Goal: Information Seeking & Learning: Learn about a topic

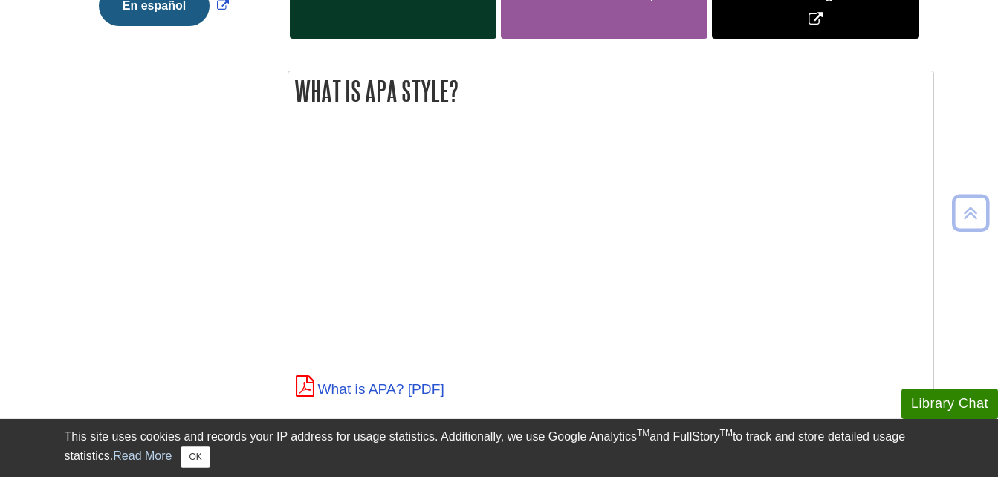
scroll to position [510, 0]
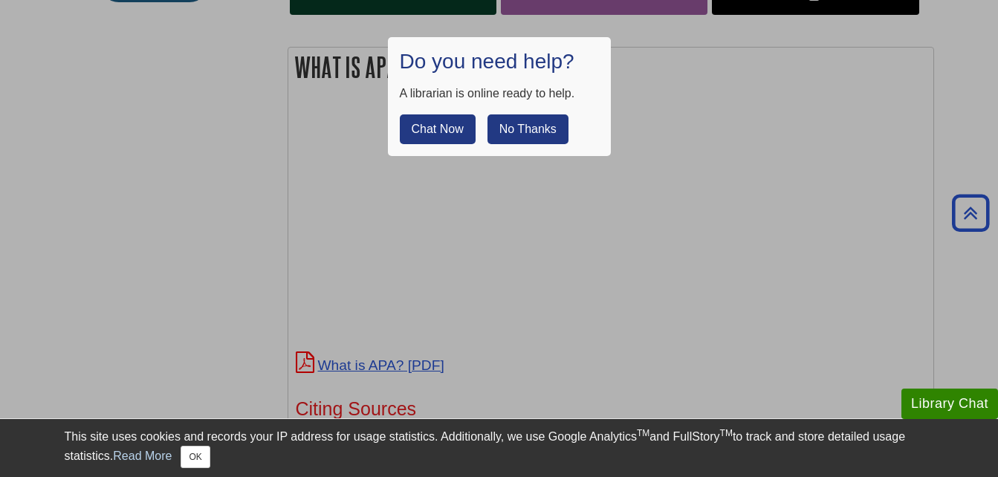
click at [504, 129] on button "No Thanks" at bounding box center [527, 129] width 81 height 30
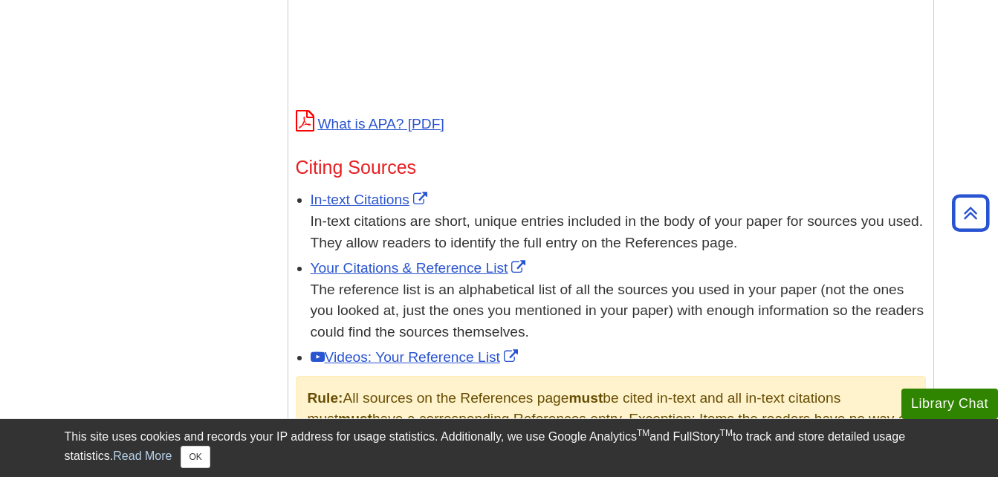
scroll to position [753, 0]
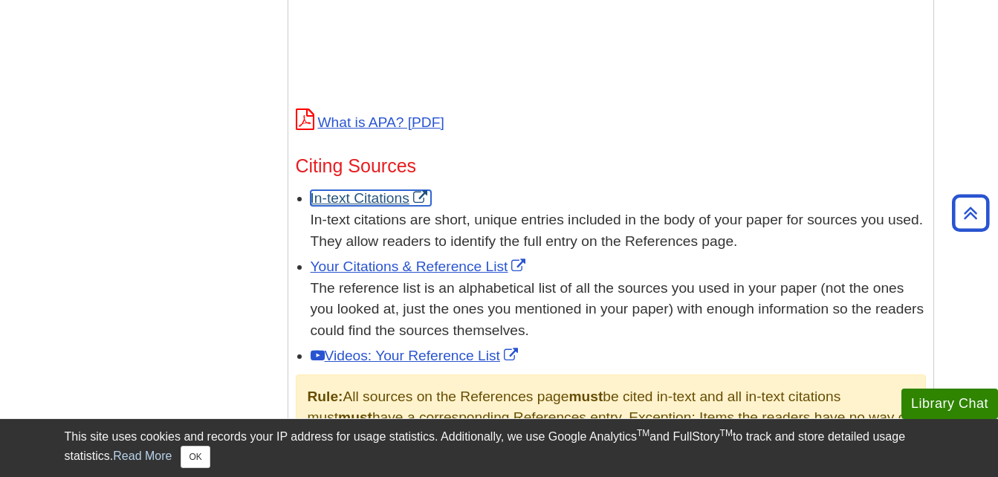
click at [356, 200] on link "In-text Citations" at bounding box center [371, 198] width 120 height 16
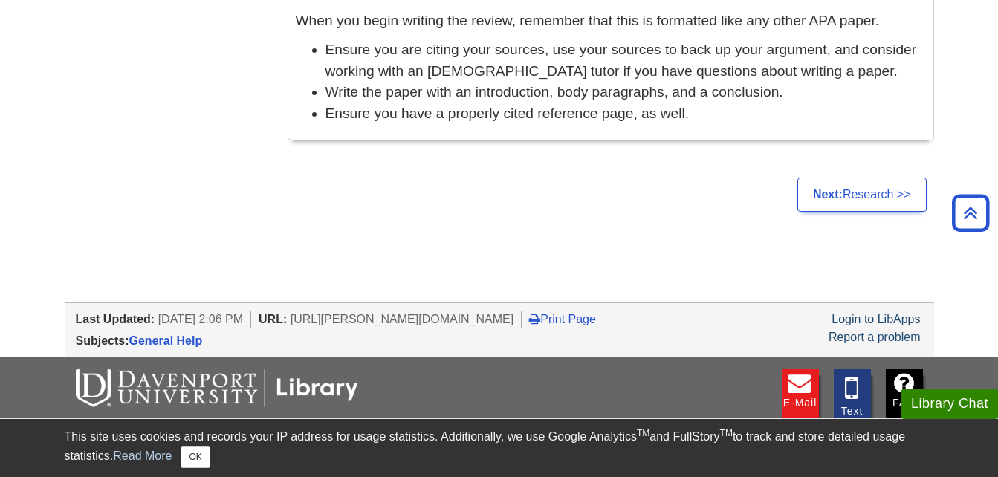
scroll to position [1521, 0]
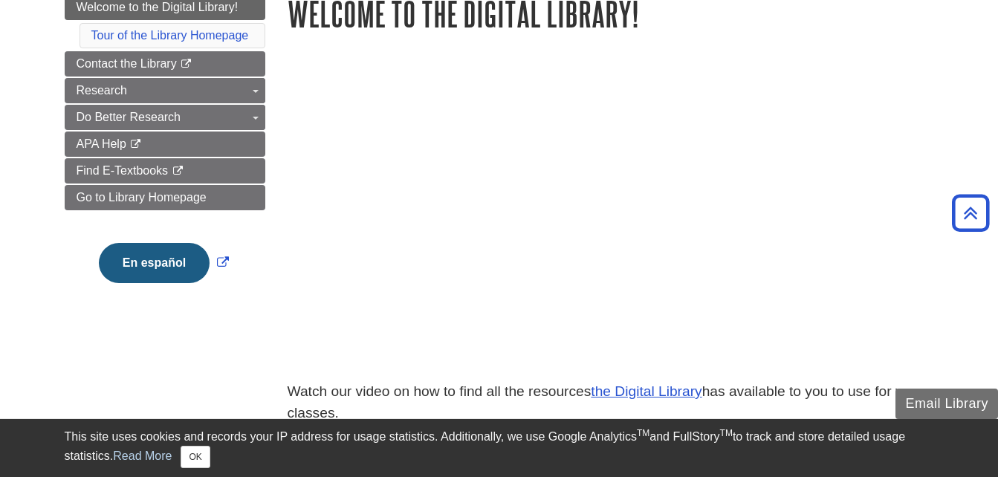
scroll to position [210, 0]
click at [888, 304] on div at bounding box center [610, 224] width 646 height 315
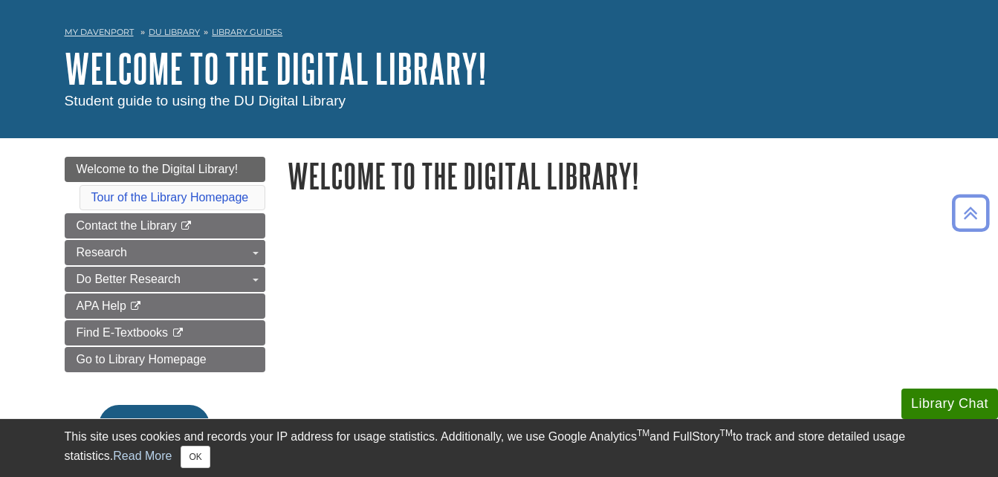
scroll to position [0, 0]
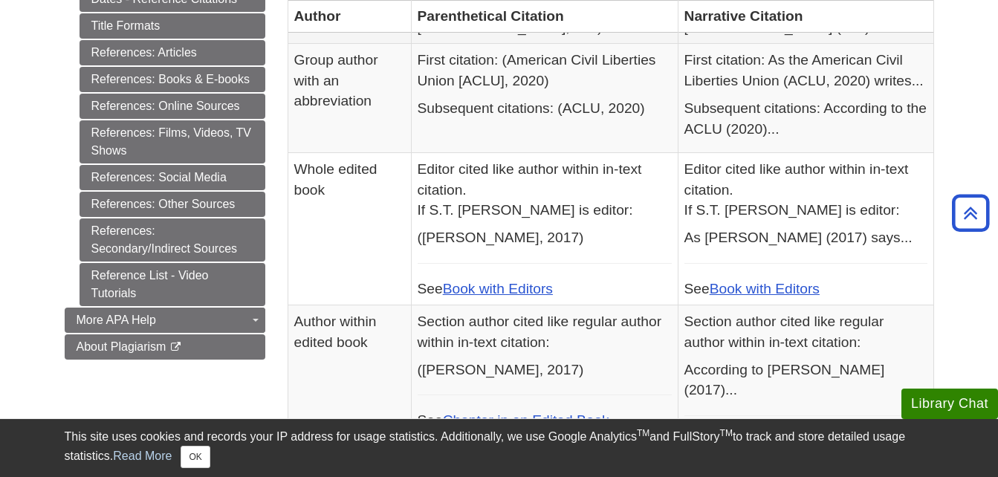
scroll to position [728, 0]
